Goal: Complete application form

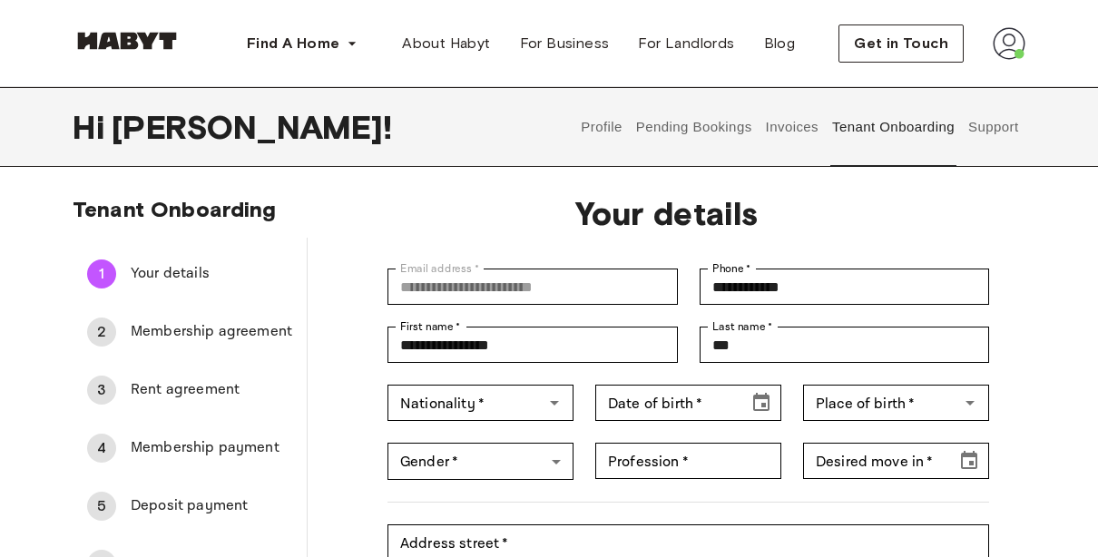
click at [173, 348] on div "2 Membership agreement" at bounding box center [190, 332] width 234 height 44
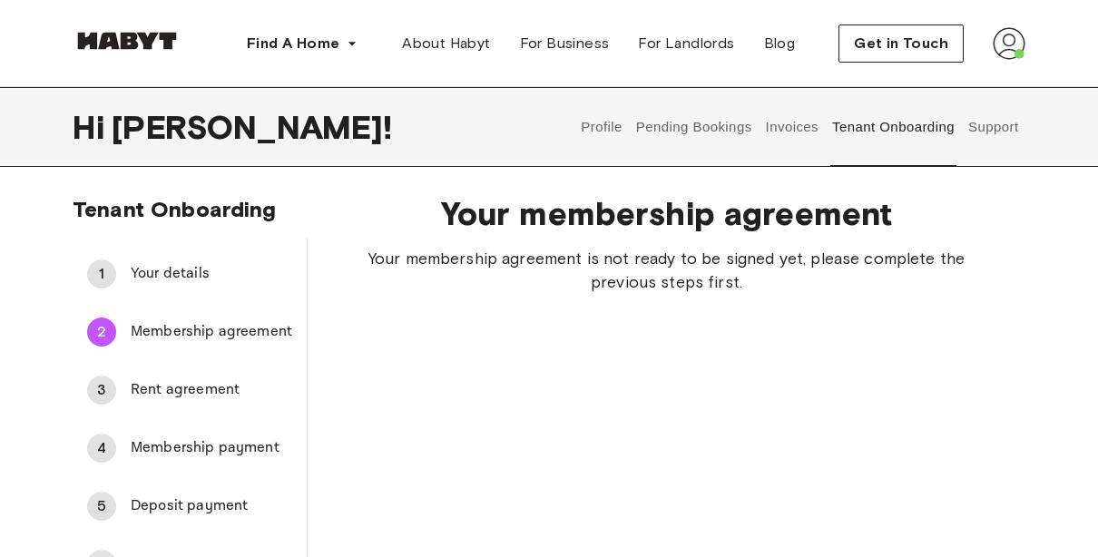
click at [191, 383] on span "Rent agreement" at bounding box center [212, 390] width 162 height 22
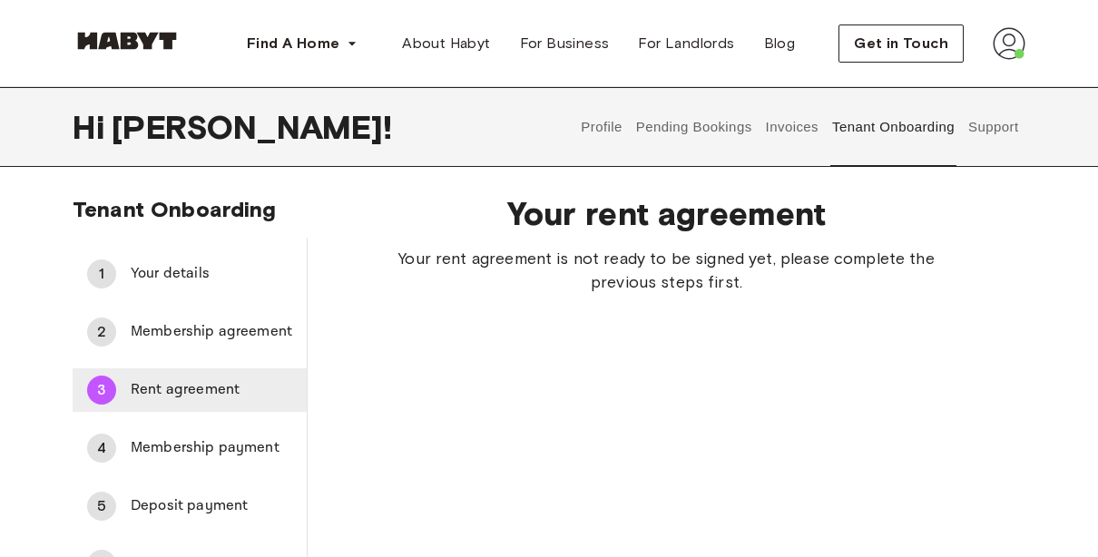
click at [180, 407] on div "3 Rent agreement" at bounding box center [190, 390] width 234 height 44
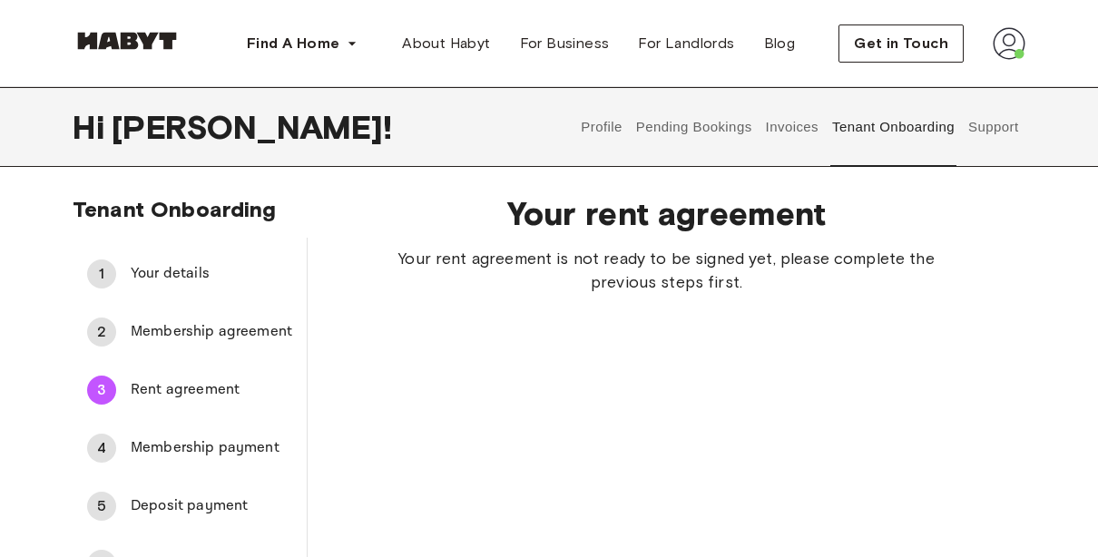
click at [181, 417] on li "3 Rent agreement" at bounding box center [190, 390] width 234 height 58
click at [192, 458] on span "Membership payment" at bounding box center [212, 448] width 162 height 22
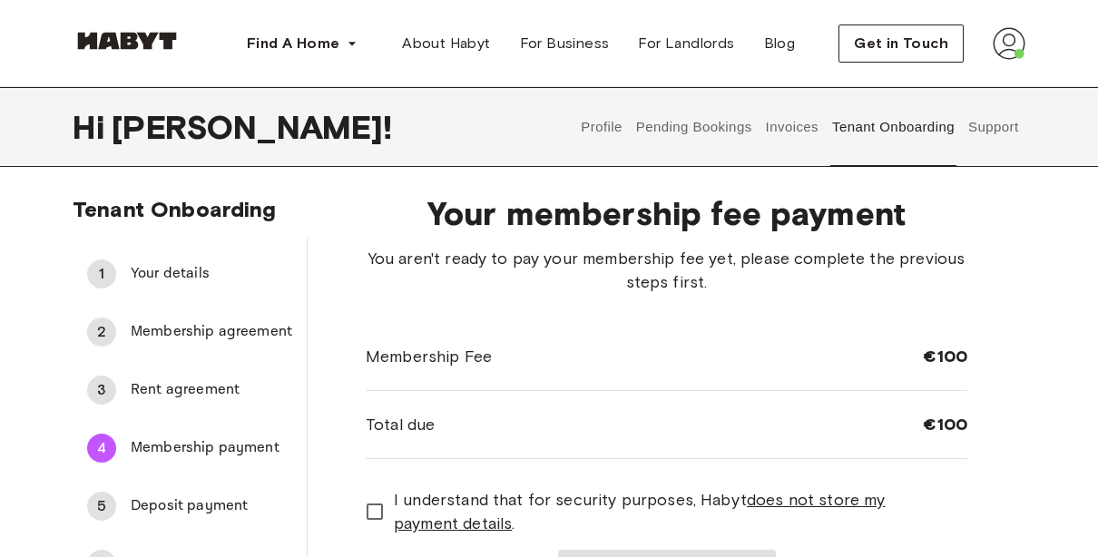
click at [153, 249] on li "1 Your details" at bounding box center [190, 274] width 234 height 58
click at [179, 280] on span "Your details" at bounding box center [212, 274] width 162 height 22
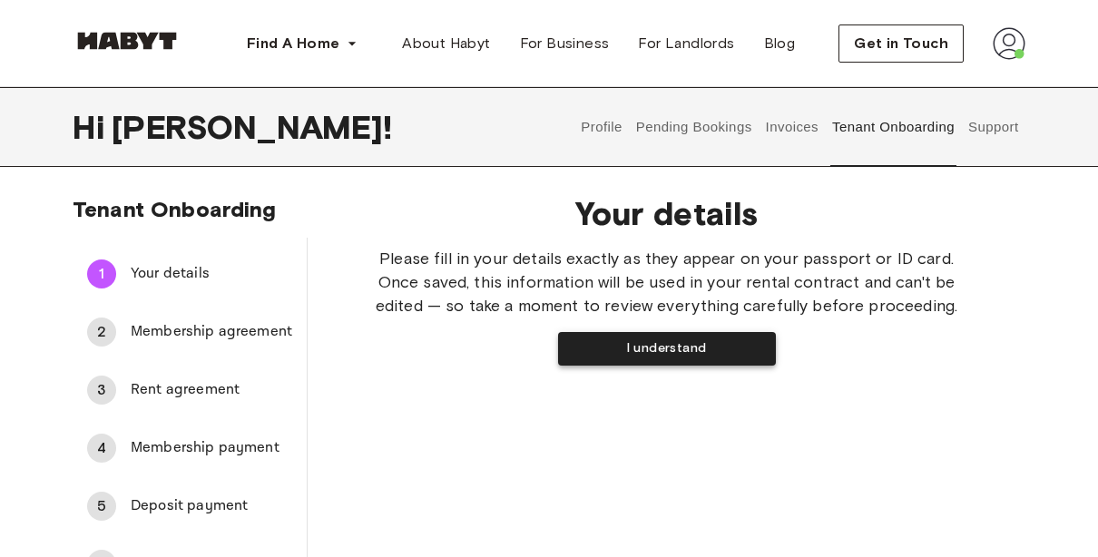
click at [672, 347] on button "I understand" at bounding box center [667, 349] width 218 height 34
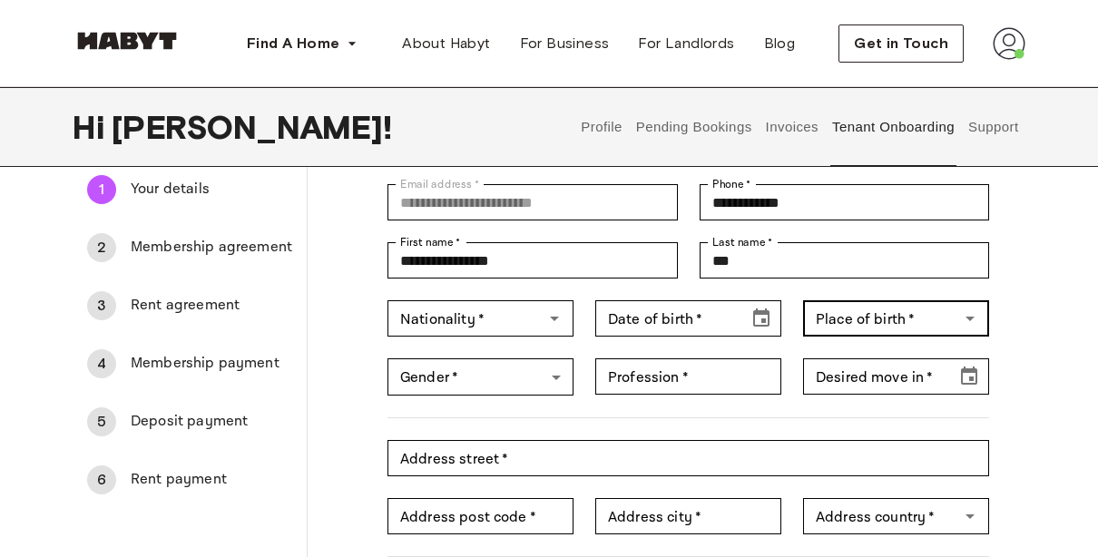
scroll to position [86, 0]
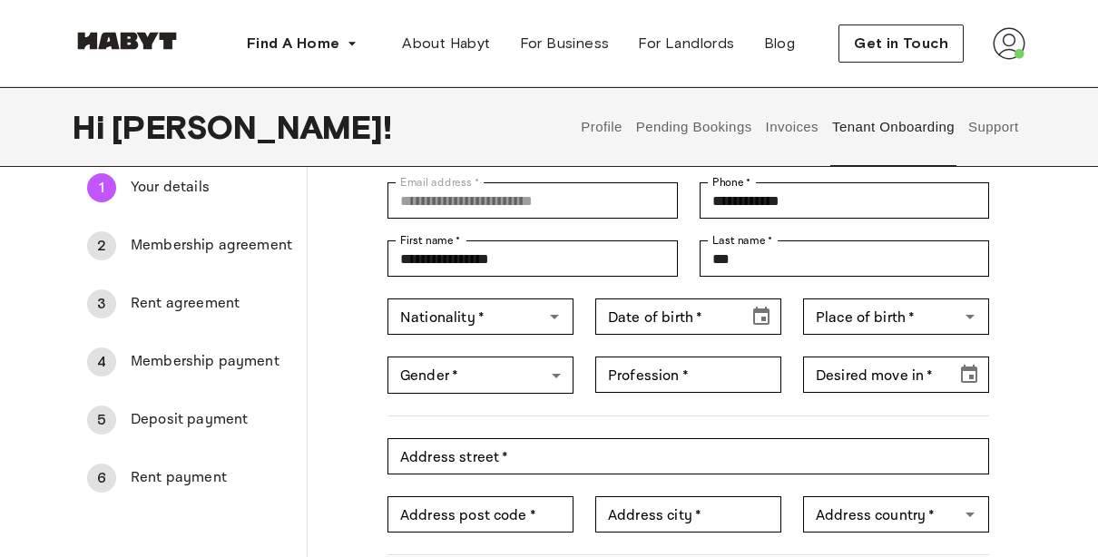
click at [541, 345] on div "Gender   * ​ Gender   *" at bounding box center [470, 364] width 208 height 59
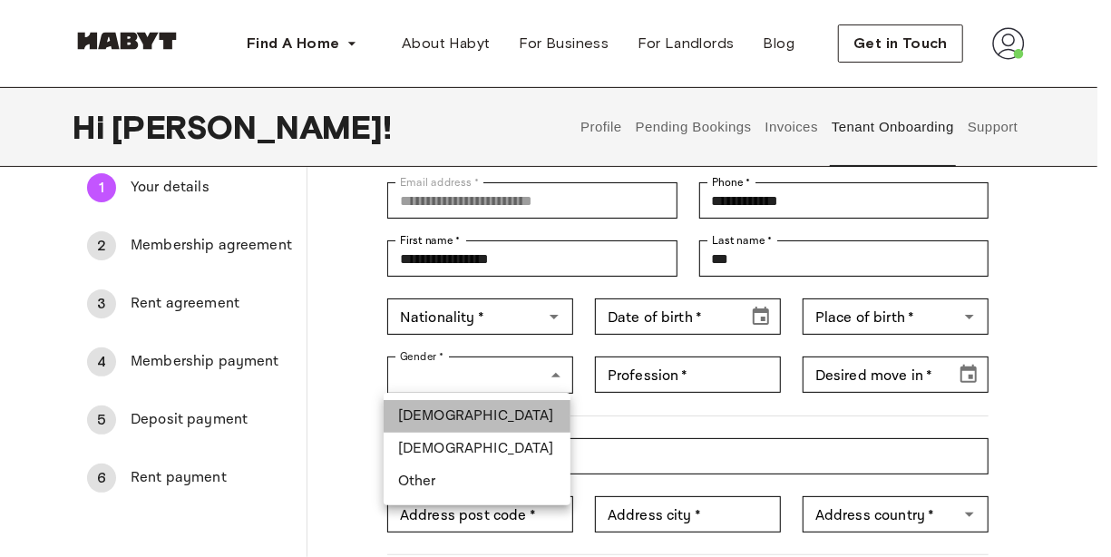
click at [529, 410] on li "[DEMOGRAPHIC_DATA]" at bounding box center [477, 416] width 187 height 33
type input "****"
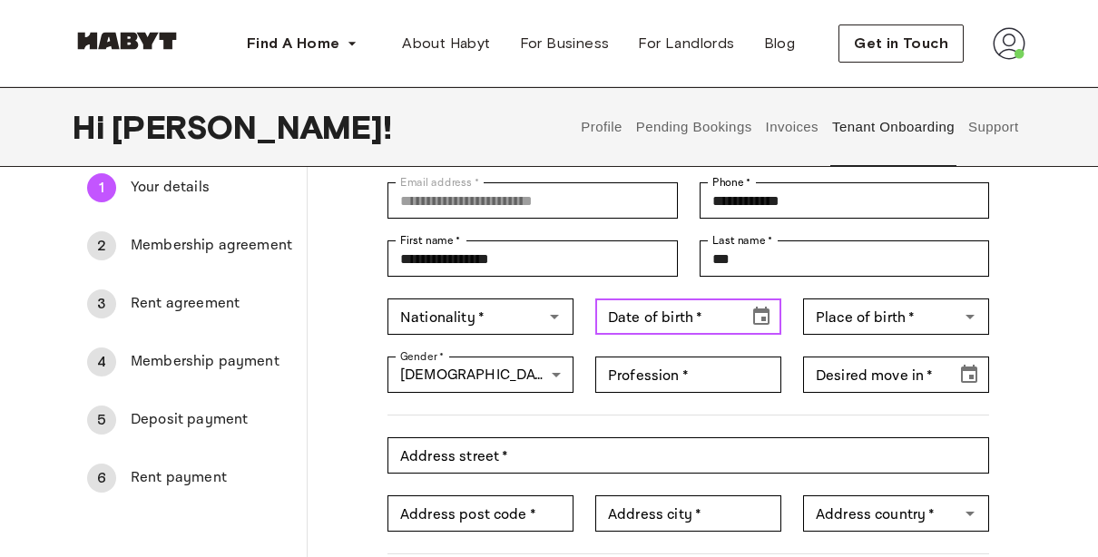
click at [714, 336] on div "**********" at bounding box center [677, 415] width 623 height 509
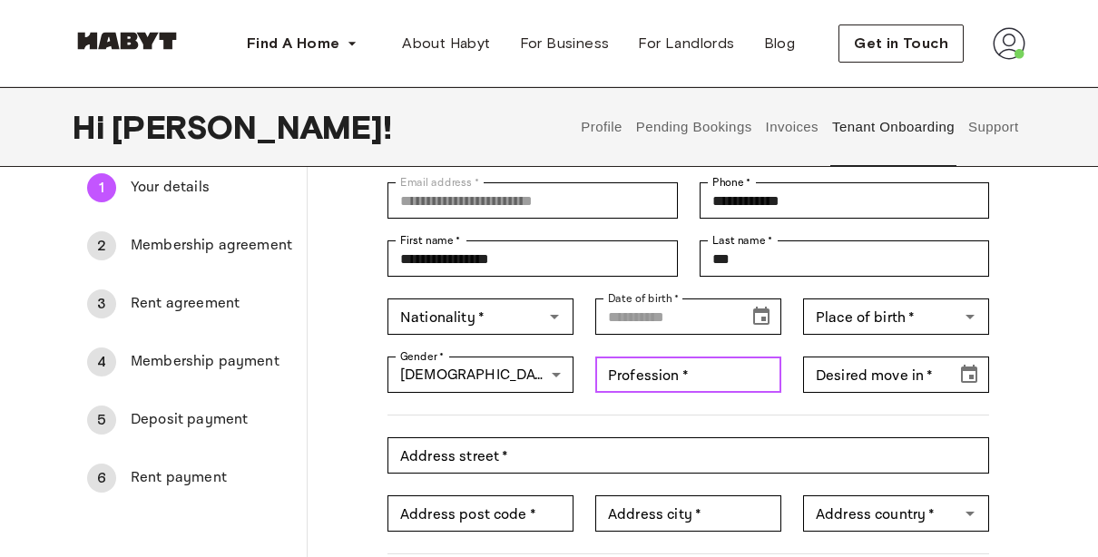
click at [705, 361] on input "Profession   *" at bounding box center [688, 375] width 186 height 36
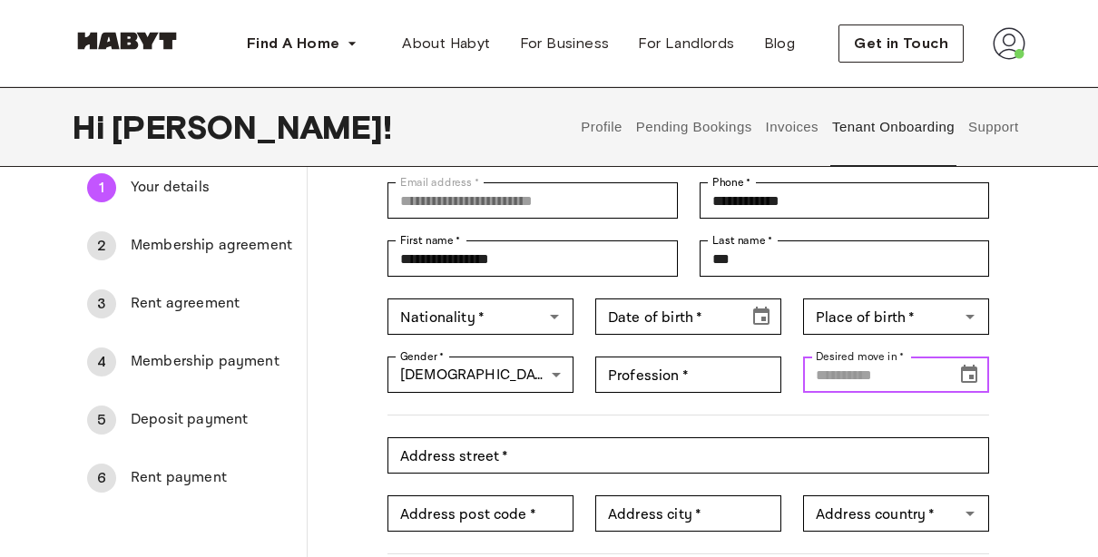
click at [738, 376] on input "Desired move in   *" at bounding box center [873, 375] width 141 height 36
click at [738, 328] on input "Place of birth   *" at bounding box center [880, 316] width 145 height 25
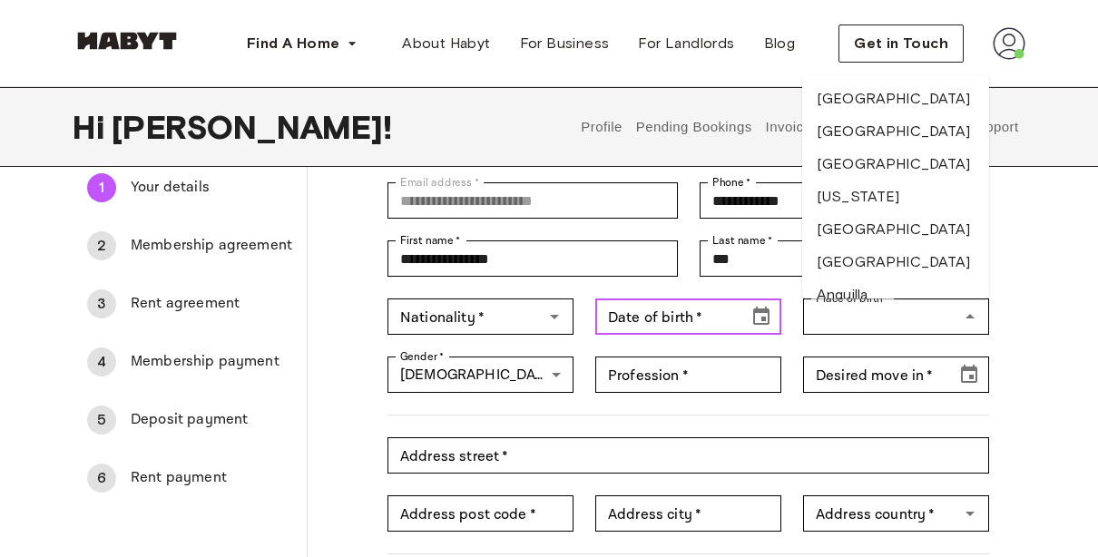
click at [687, 311] on input "Date of birth   *" at bounding box center [665, 317] width 141 height 36
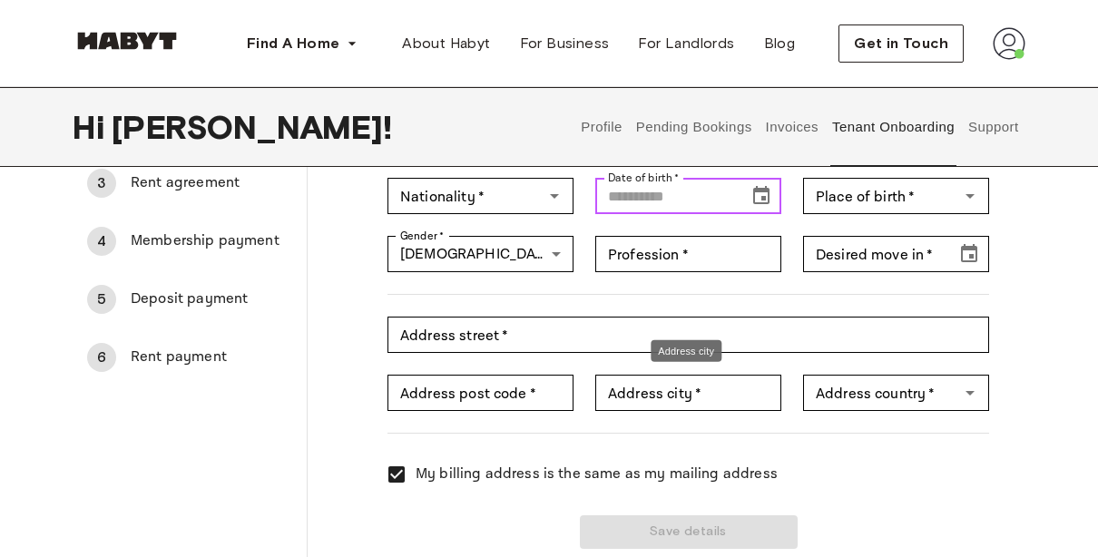
scroll to position [210, 0]
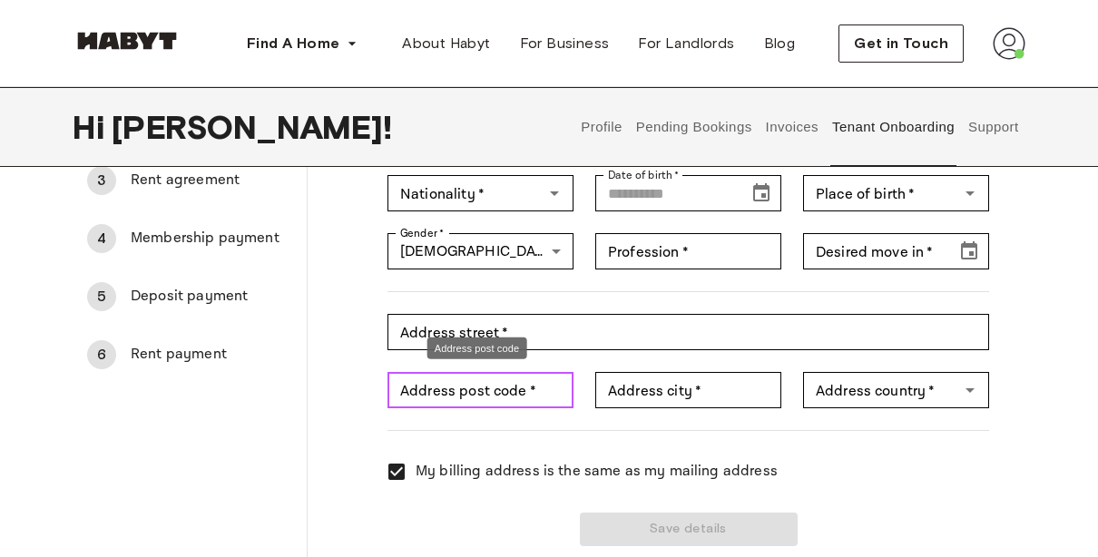
click at [473, 375] on div "Address post code   * Address post code   *" at bounding box center [480, 390] width 186 height 36
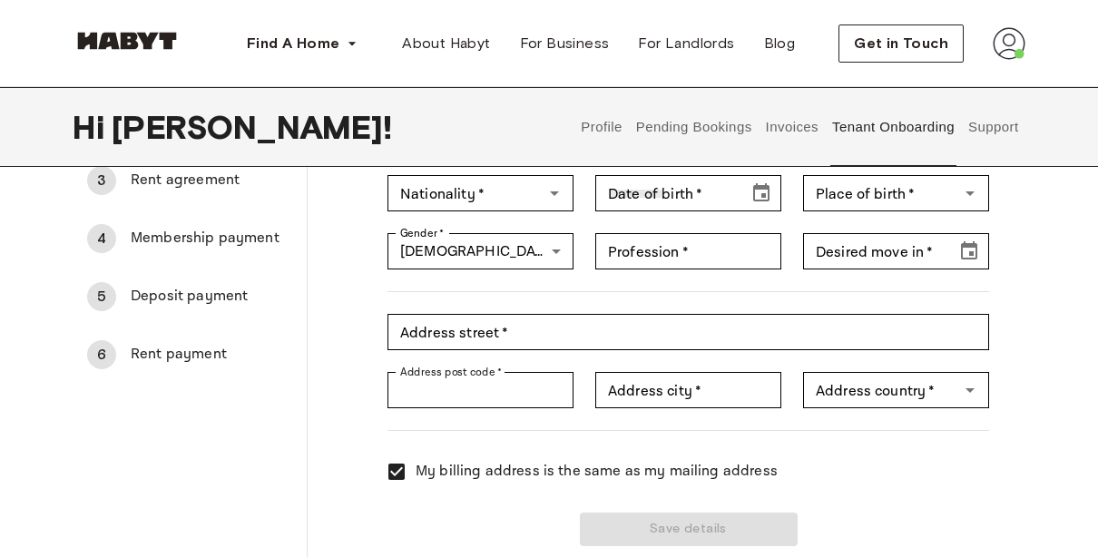
click at [326, 468] on div "**********" at bounding box center [667, 265] width 718 height 591
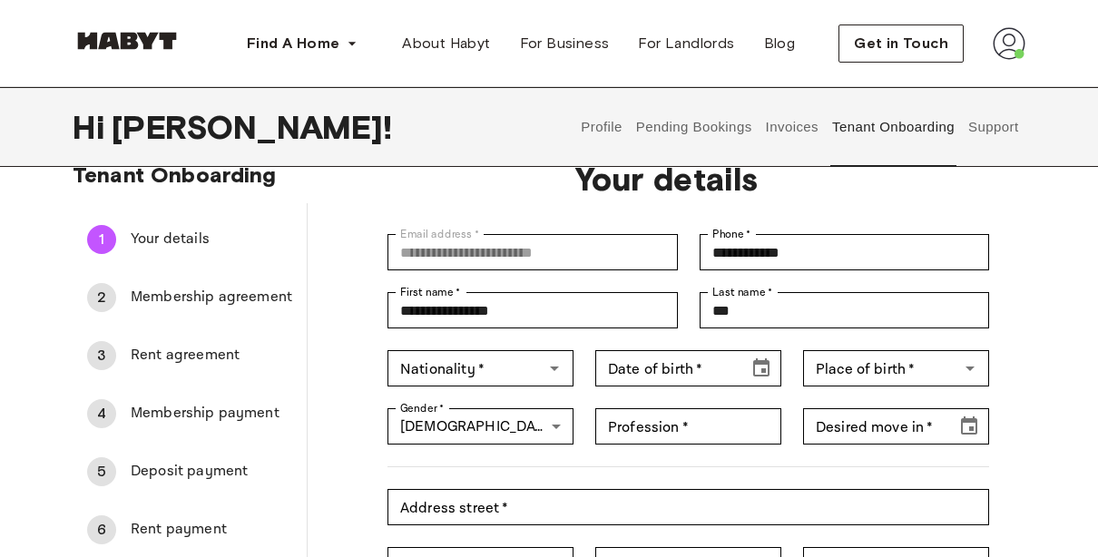
scroll to position [0, 0]
